Goal: Task Accomplishment & Management: Use online tool/utility

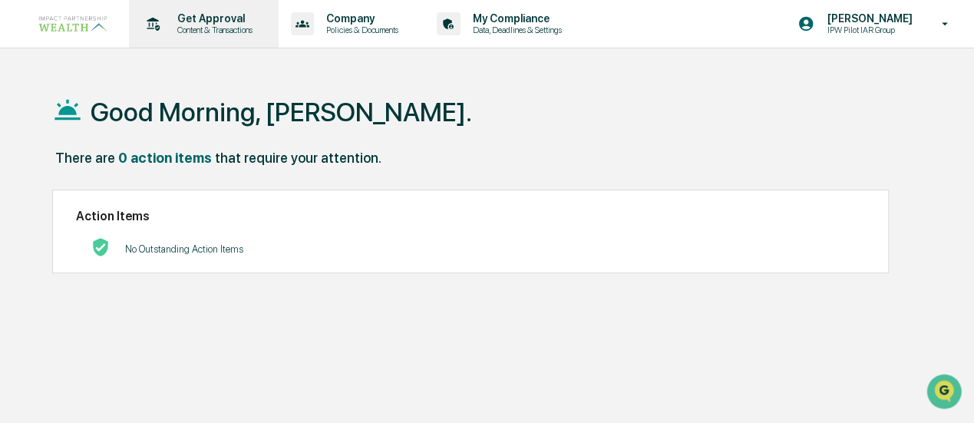
click at [193, 25] on p "Content & Transactions" at bounding box center [212, 30] width 95 height 11
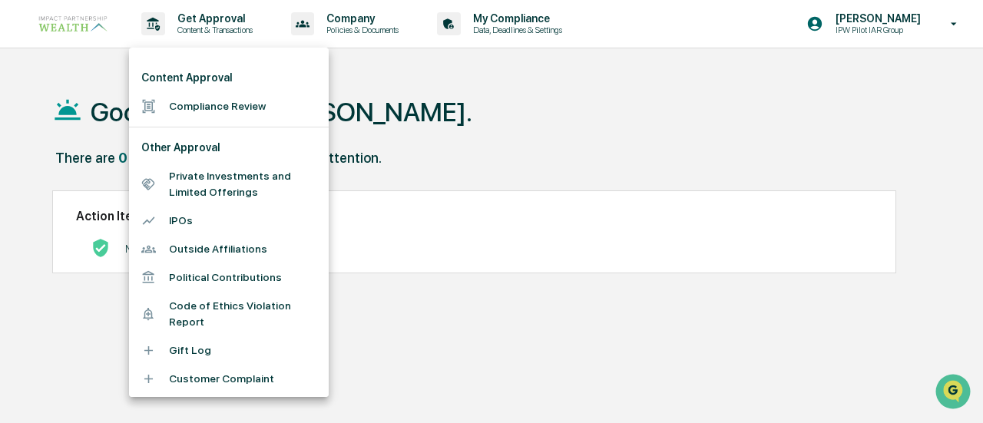
click at [198, 114] on li "Compliance Review" at bounding box center [229, 106] width 200 height 28
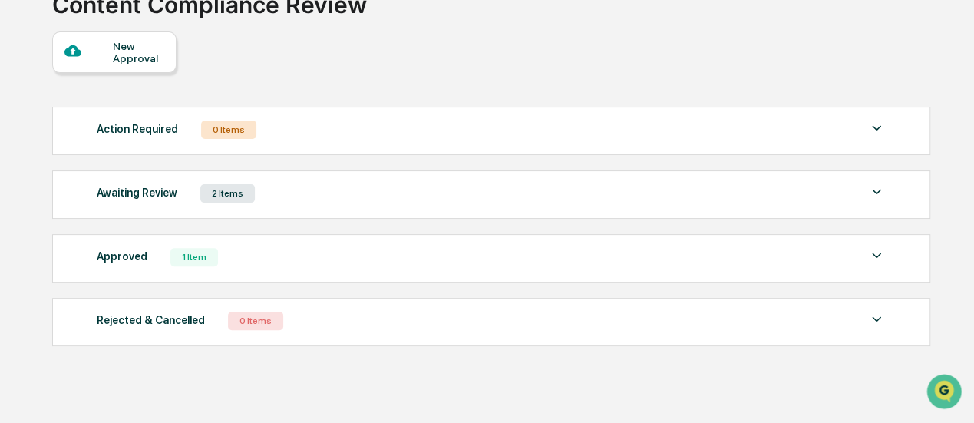
scroll to position [136, 0]
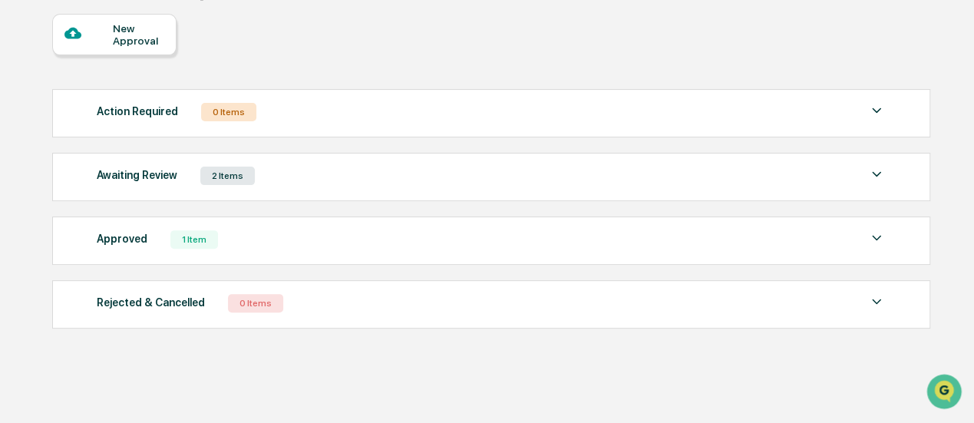
click at [157, 179] on div "Awaiting Review" at bounding box center [137, 175] width 81 height 20
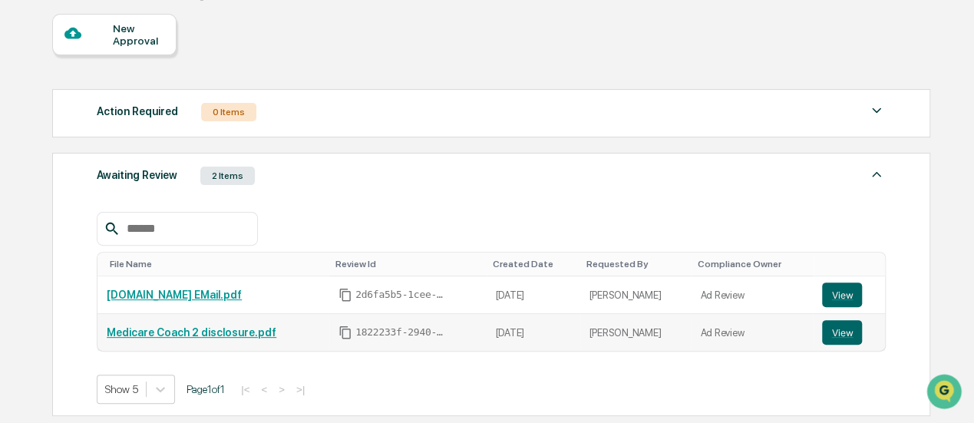
click at [169, 329] on link "Medicare Coach 2 disclosure.pdf" at bounding box center [192, 332] width 170 height 12
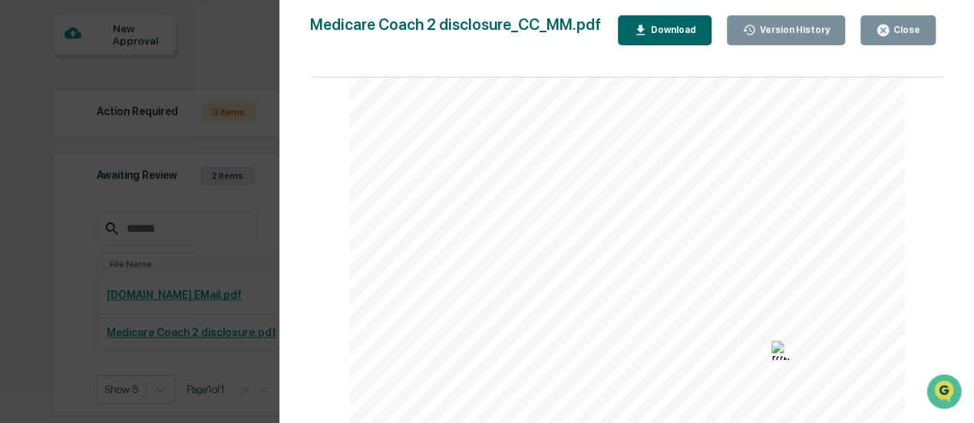
scroll to position [154, 0]
click at [666, 326] on div "MEDICARE COACH Brought to you By: Insurance products are offered through the in…" at bounding box center [627, 252] width 557 height 586
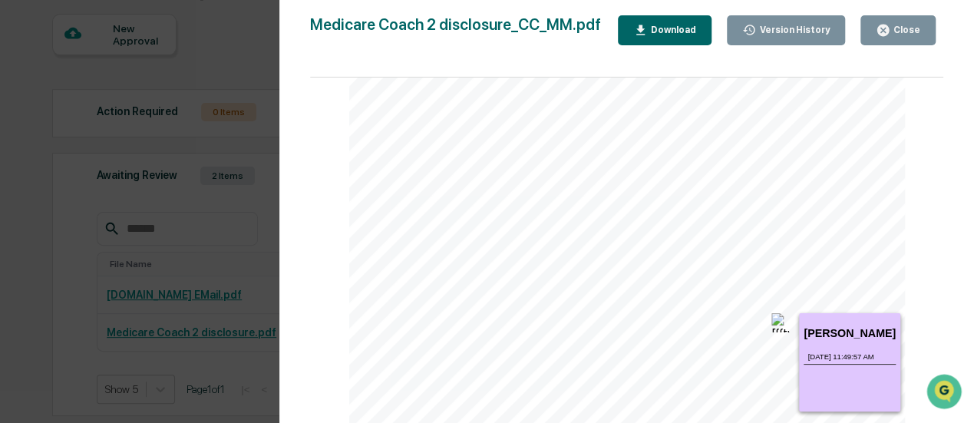
click at [772, 326] on img at bounding box center [781, 322] width 19 height 19
click at [817, 326] on div "Morgan Mears 8/20/2025, 11:49:57 AM Please add the following line to the disclo…" at bounding box center [850, 362] width 102 height 98
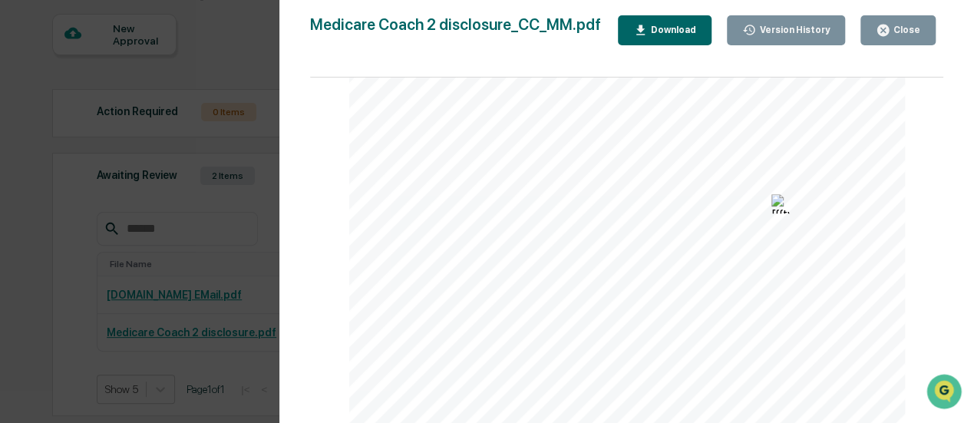
scroll to position [275, 0]
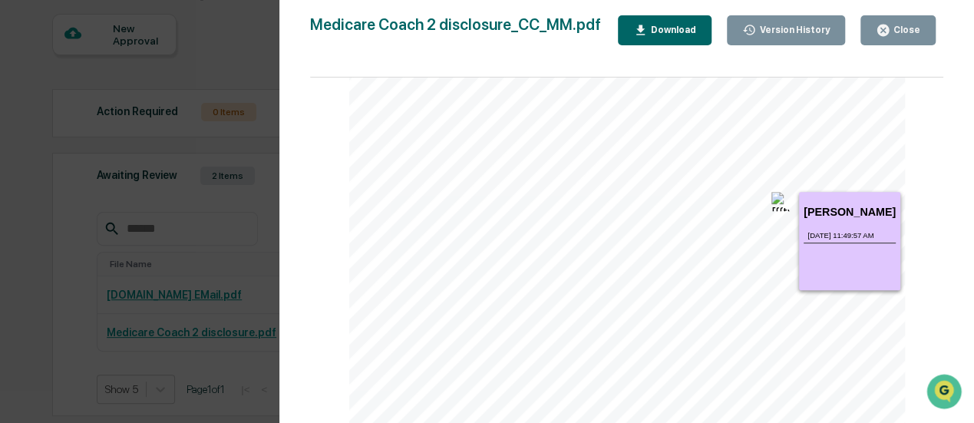
click at [779, 204] on img at bounding box center [781, 201] width 19 height 19
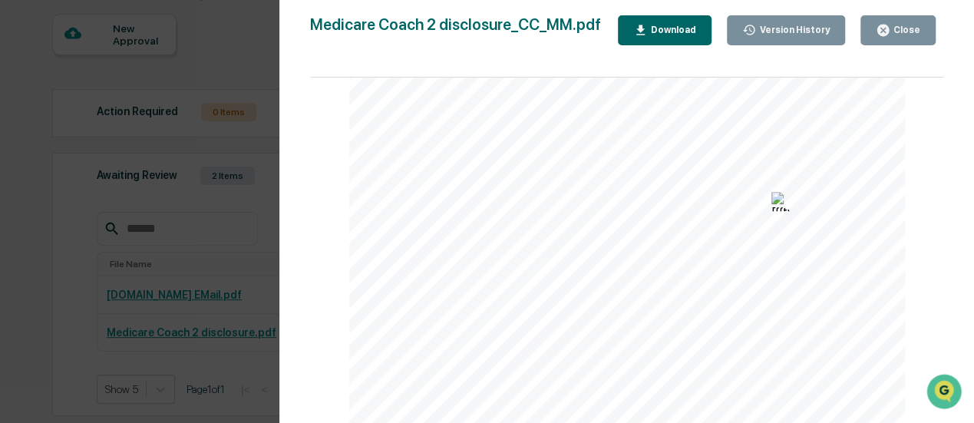
click at [779, 204] on img at bounding box center [781, 201] width 19 height 19
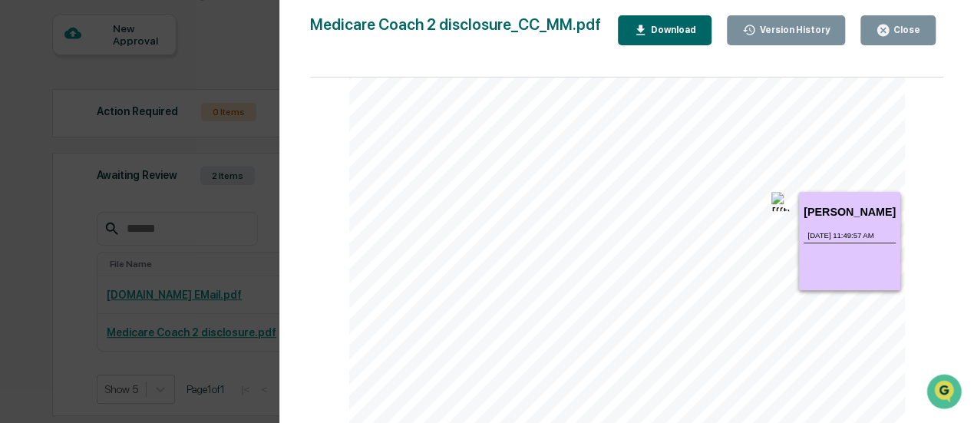
click at [779, 204] on img at bounding box center [781, 201] width 19 height 19
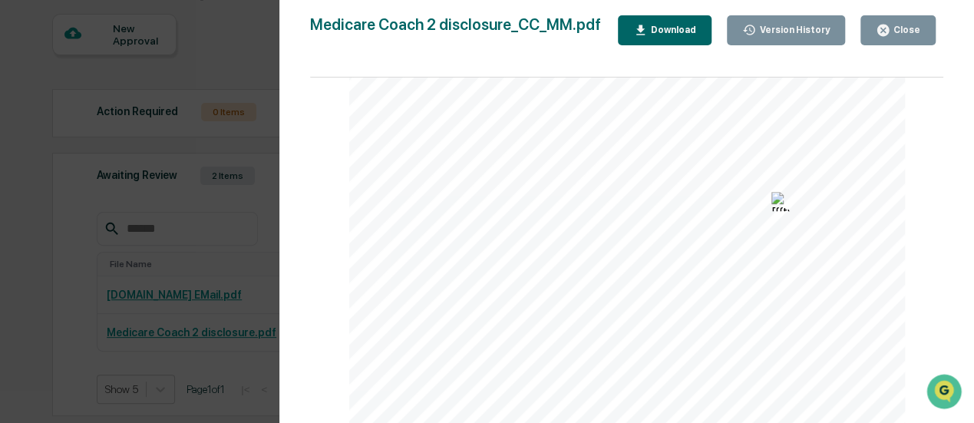
click at [779, 204] on img at bounding box center [781, 201] width 19 height 19
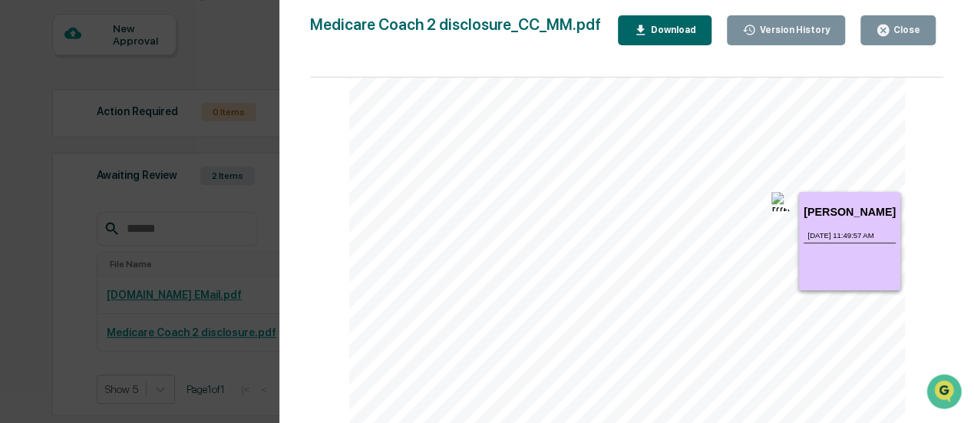
click at [816, 35] on div "Version History" at bounding box center [793, 30] width 74 height 11
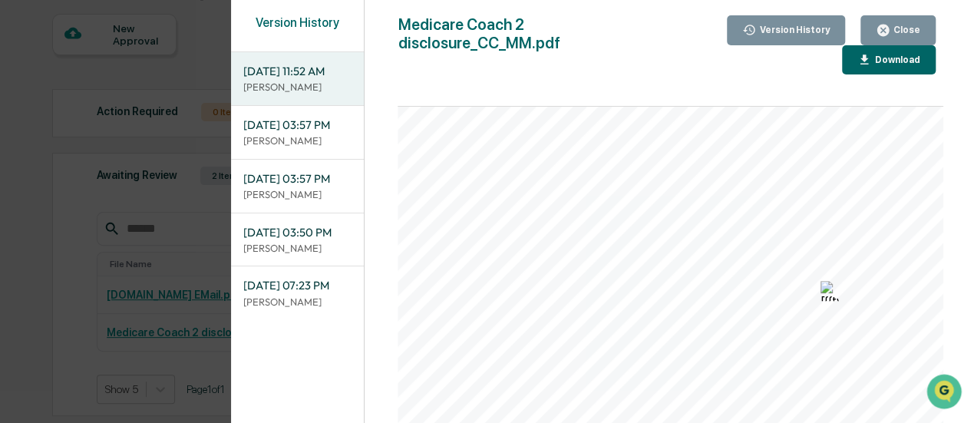
scroll to position [230, 0]
click at [302, 241] on span "08/20/2025, 03:50 PM" at bounding box center [297, 232] width 108 height 17
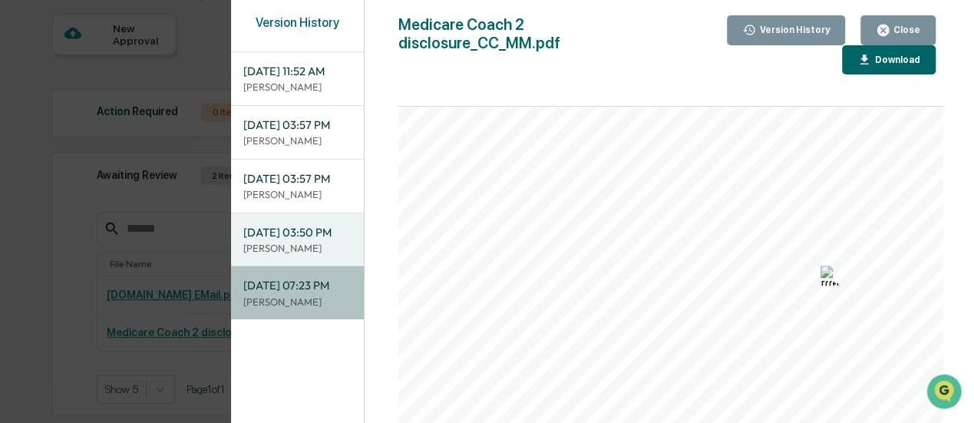
click at [308, 294] on span "08/14/2025, 07:23 PM" at bounding box center [297, 285] width 108 height 17
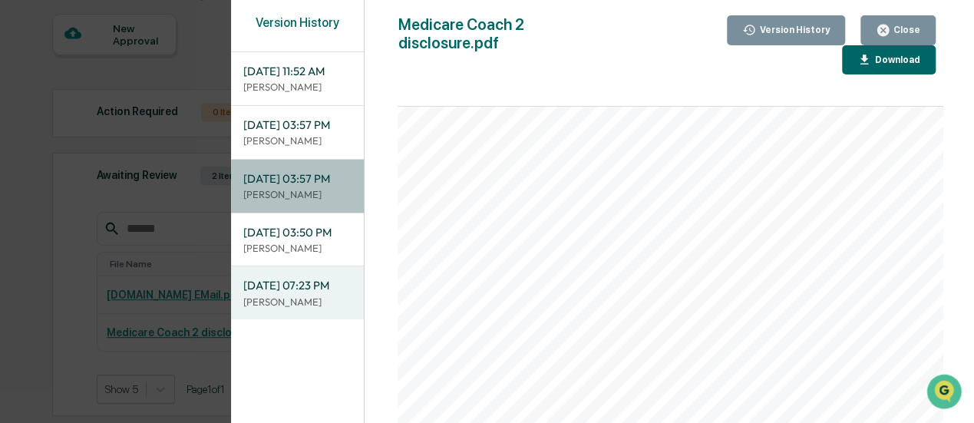
click at [300, 183] on div "08/20/2025, 03:57 PM Jamie Peak" at bounding box center [297, 186] width 133 height 53
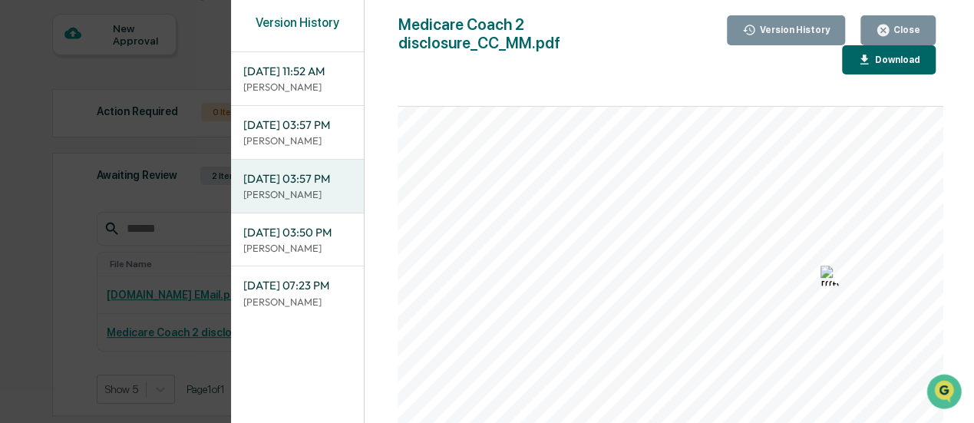
click at [301, 117] on span "08/20/2025, 03:57 PM" at bounding box center [297, 125] width 108 height 17
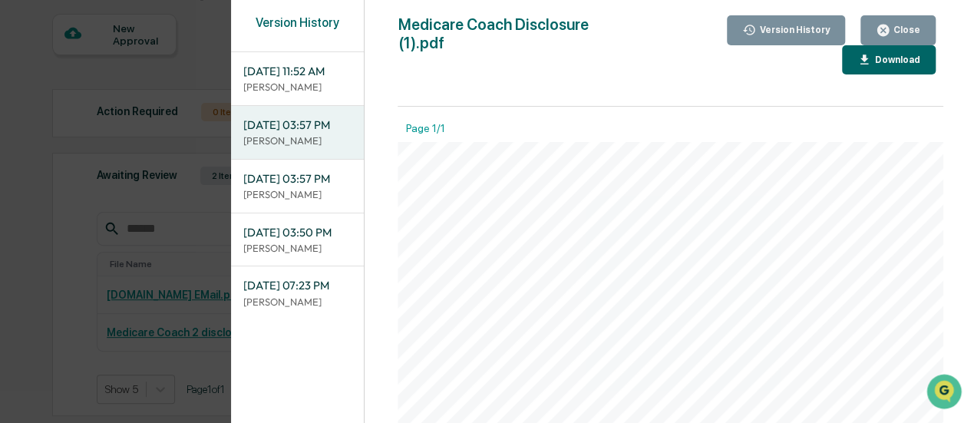
click at [295, 90] on p "[PERSON_NAME]" at bounding box center [297, 87] width 108 height 15
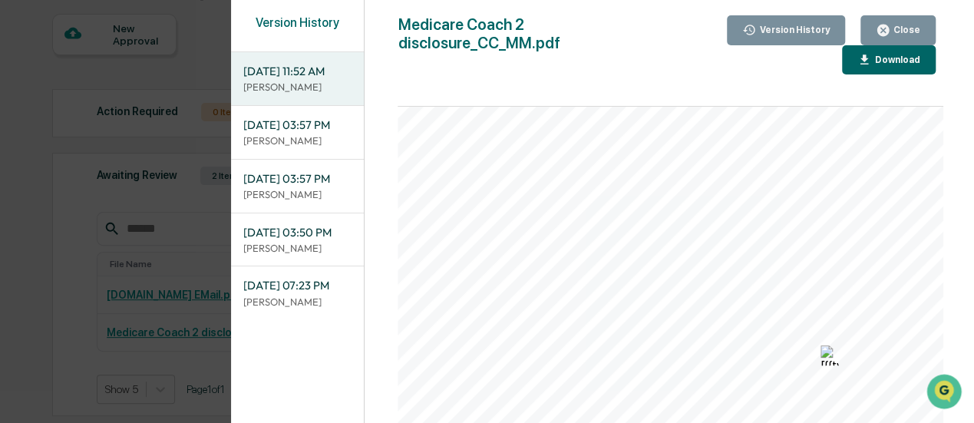
scroll to position [154, 0]
click at [883, 28] on icon "button" at bounding box center [884, 31] width 12 height 12
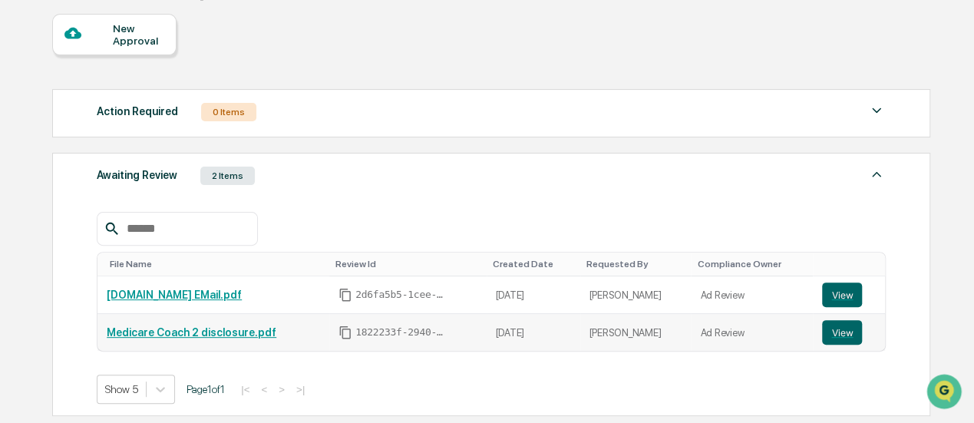
click at [144, 329] on link "Medicare Coach 2 disclosure.pdf" at bounding box center [192, 332] width 170 height 12
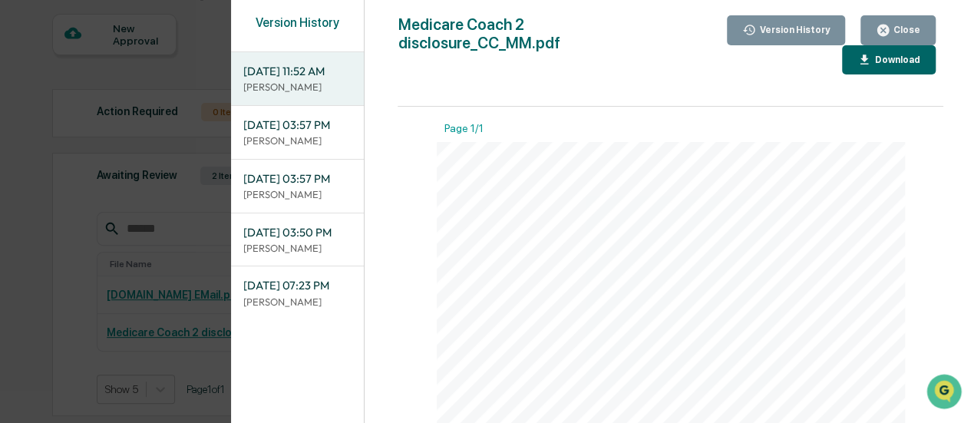
click at [897, 27] on div "Close" at bounding box center [906, 30] width 30 height 11
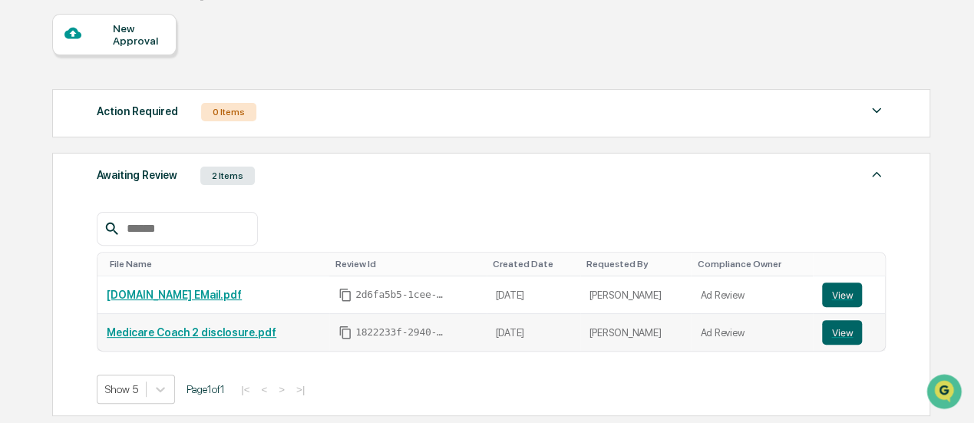
click at [162, 332] on link "Medicare Coach 2 disclosure.pdf" at bounding box center [192, 332] width 170 height 12
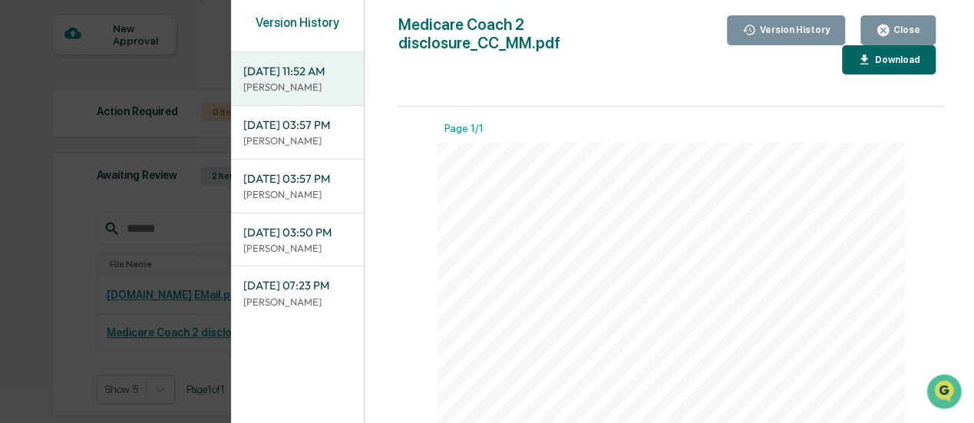
click at [783, 37] on div "Version History" at bounding box center [786, 30] width 88 height 15
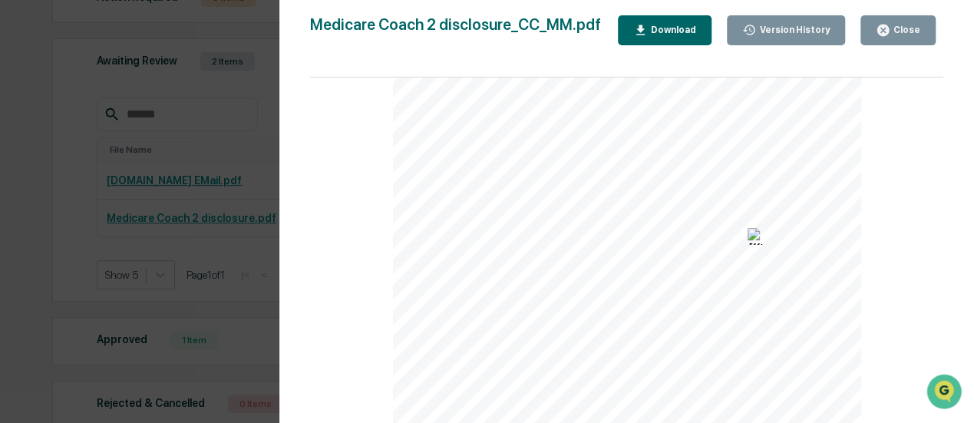
scroll to position [349, 0]
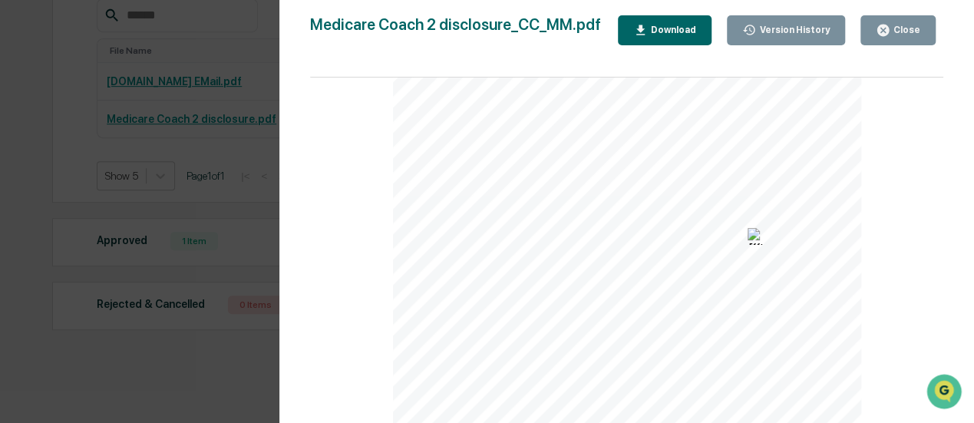
click at [906, 13] on div "Version History 08/21/2025, 11:52 AM Jamie Peak 08/20/2025, 03:57 PM Jamie Peak…" at bounding box center [626, 227] width 695 height 454
click at [907, 35] on div "Close" at bounding box center [906, 30] width 30 height 11
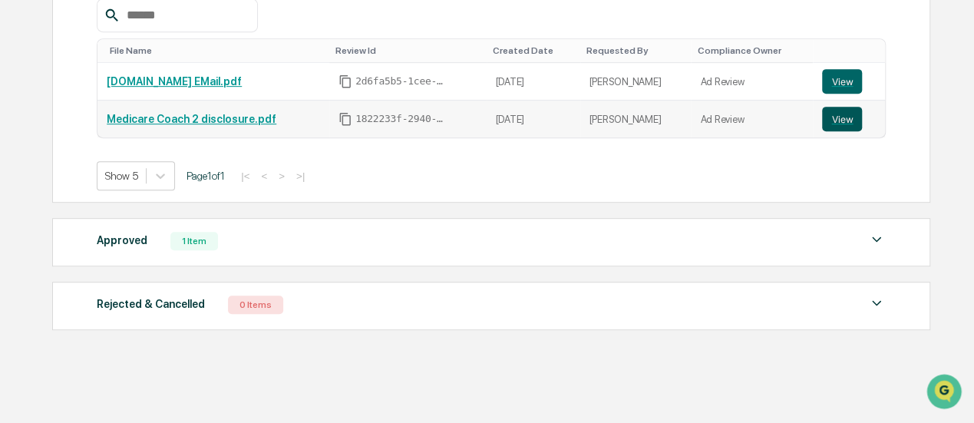
click at [839, 119] on button "View" at bounding box center [842, 119] width 40 height 25
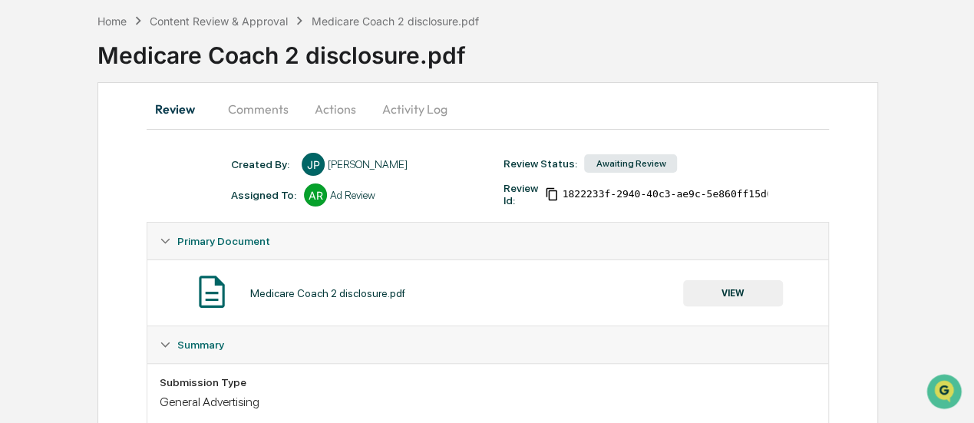
scroll to position [51, 0]
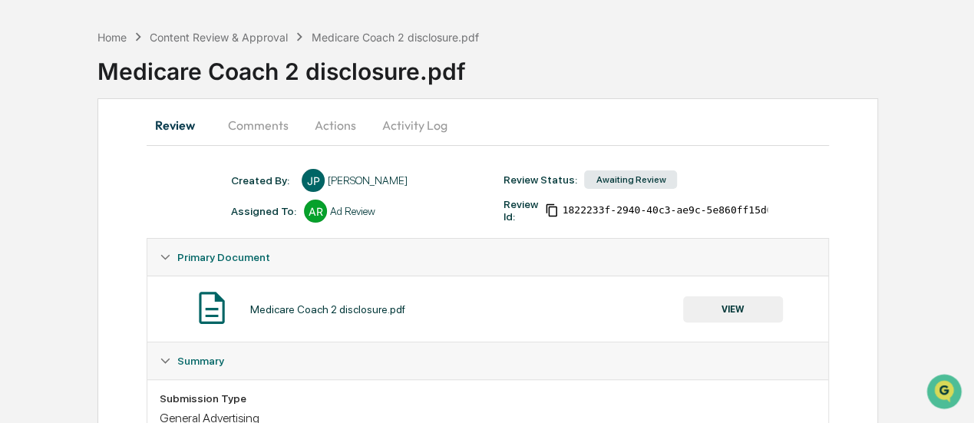
click at [338, 121] on button "Actions" at bounding box center [335, 125] width 69 height 37
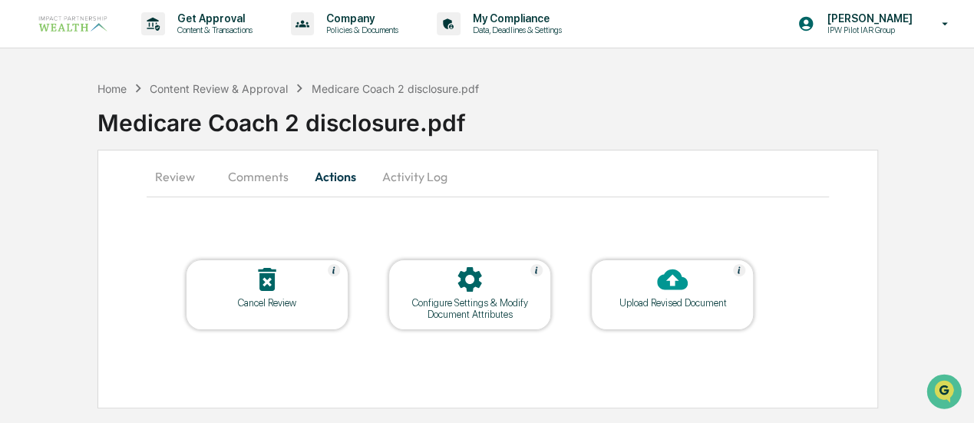
scroll to position [0, 0]
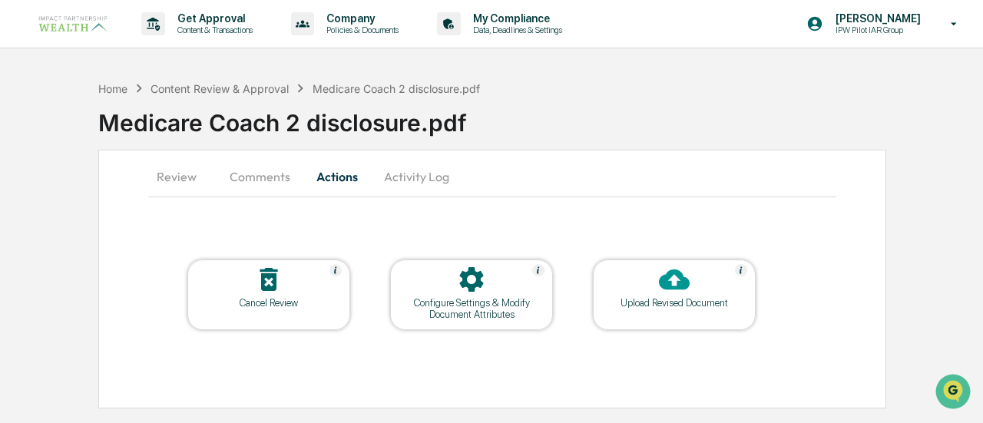
click at [699, 289] on div at bounding box center [674, 280] width 154 height 33
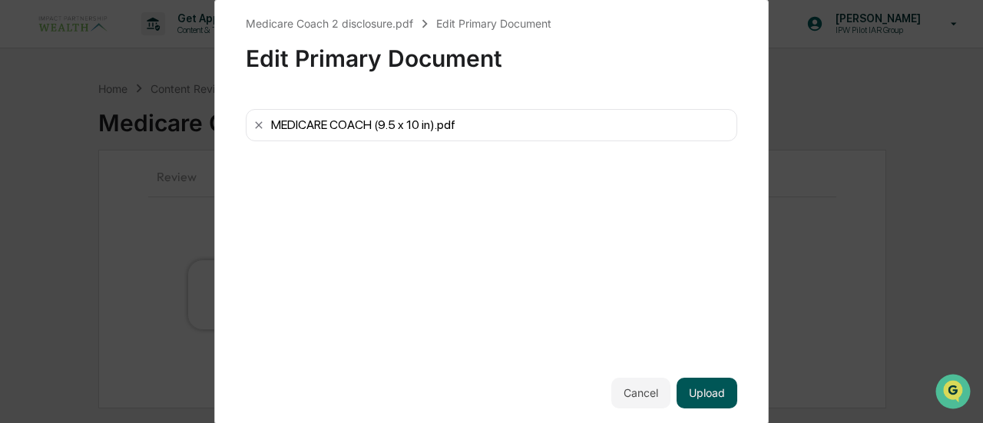
click at [705, 395] on button "Upload" at bounding box center [706, 393] width 61 height 31
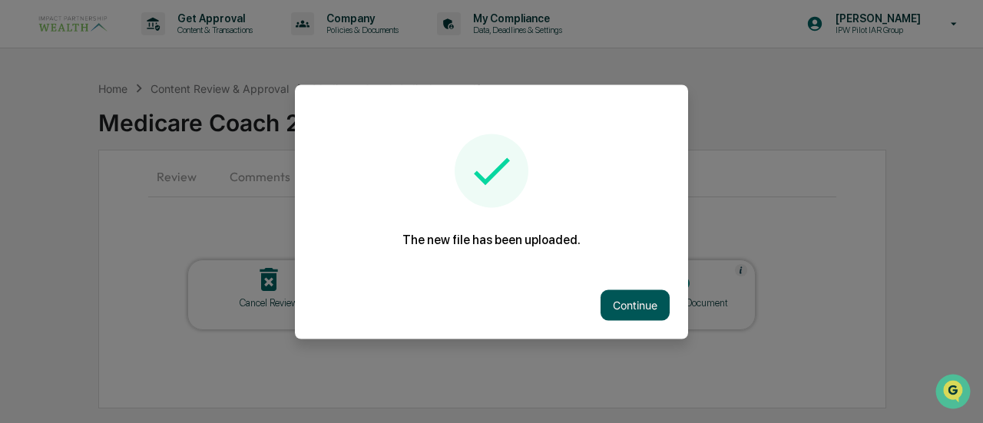
click at [630, 302] on button "Continue" at bounding box center [634, 304] width 69 height 31
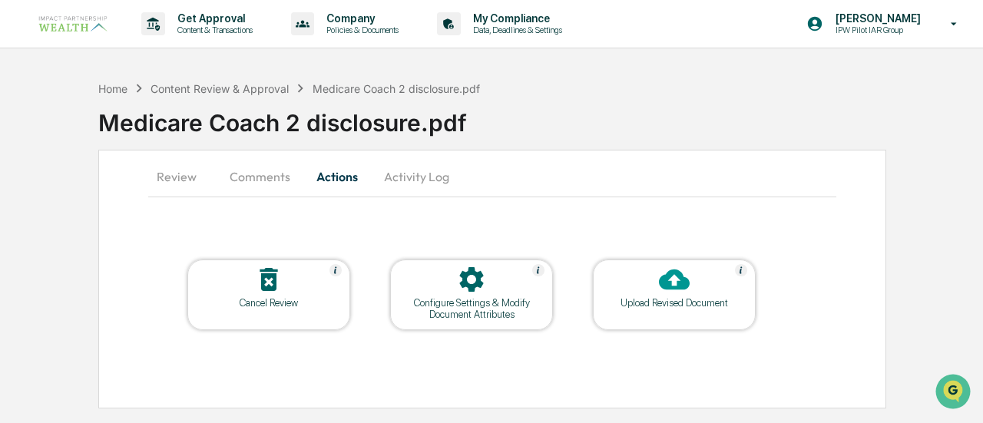
click at [240, 177] on button "Comments" at bounding box center [259, 176] width 85 height 37
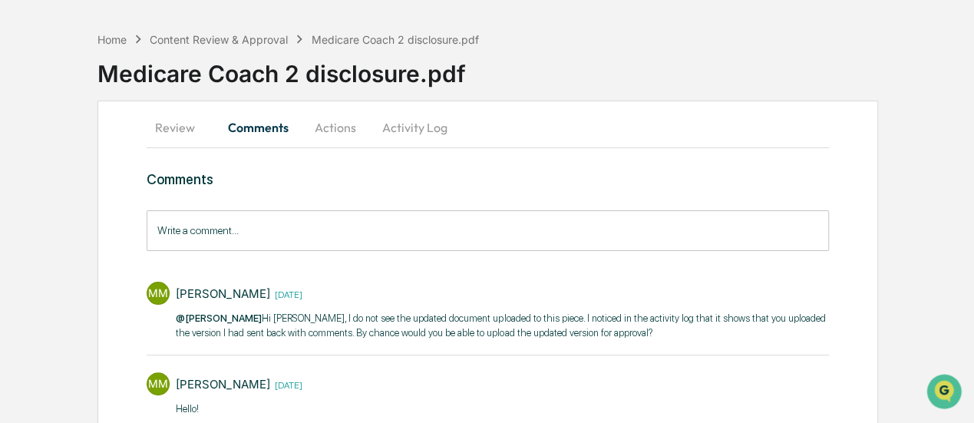
scroll to position [77, 0]
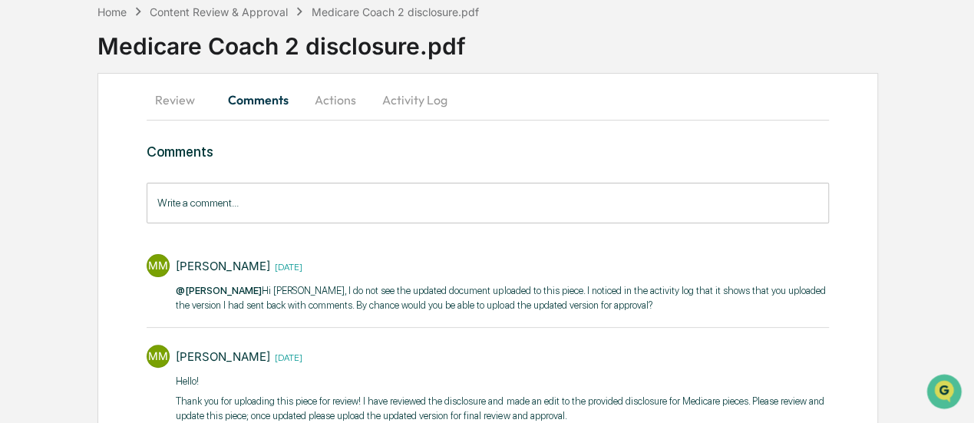
click at [306, 207] on input "Write a comment..." at bounding box center [488, 203] width 682 height 41
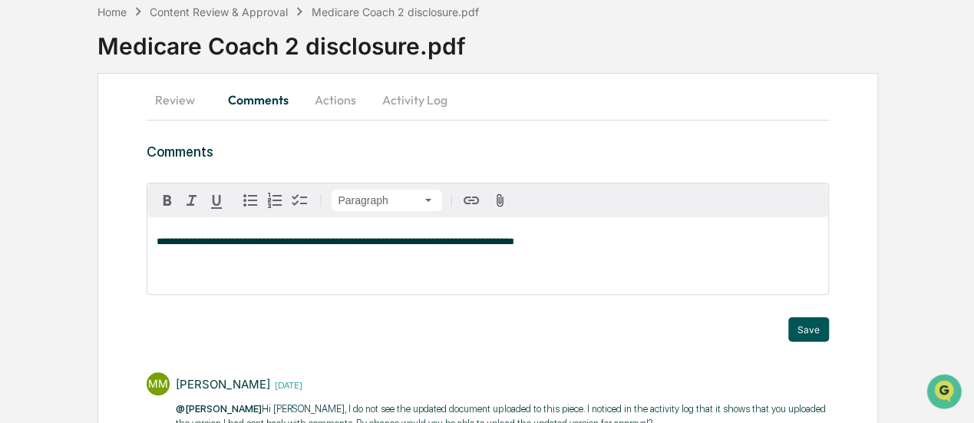
click at [808, 328] on button "Save" at bounding box center [808, 329] width 41 height 25
